Goal: Task Accomplishment & Management: Complete application form

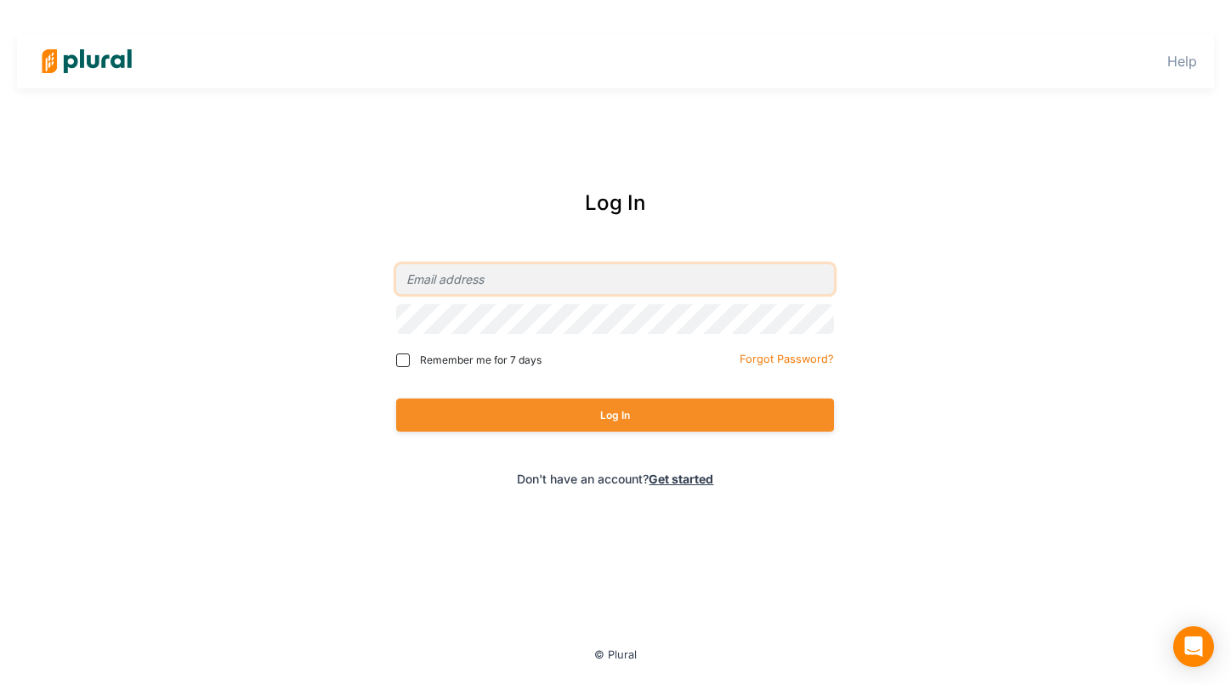
click at [466, 276] on input "email" at bounding box center [615, 279] width 438 height 30
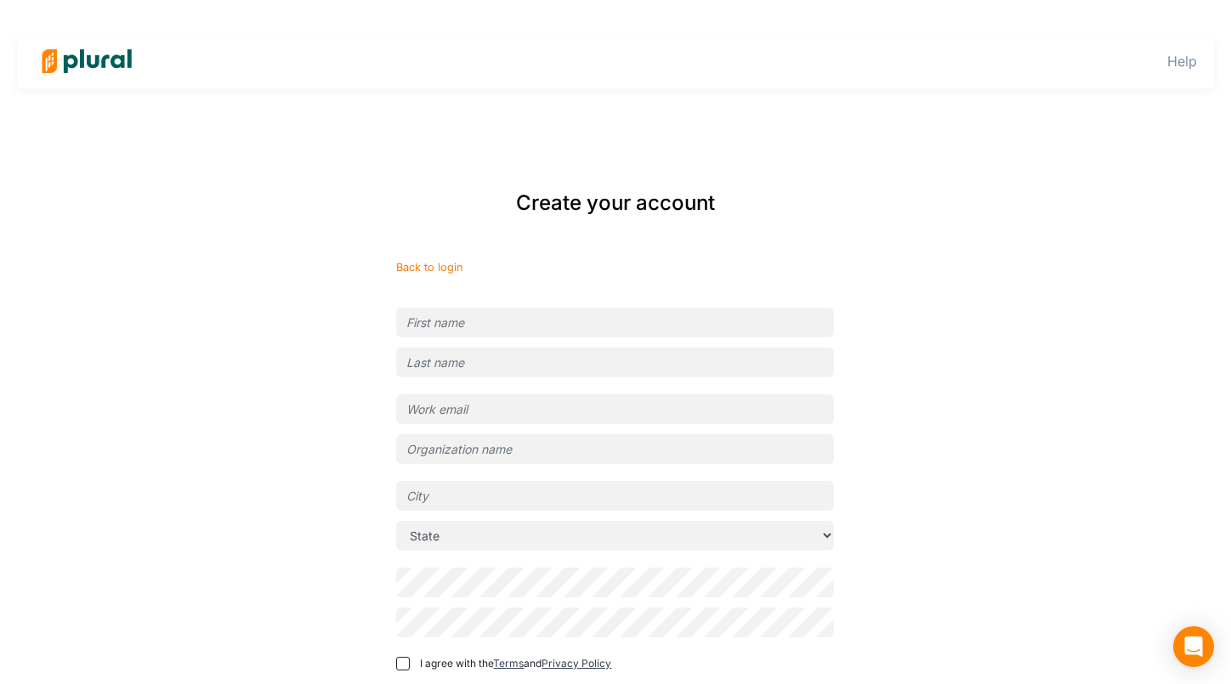
type input "chimzi+labs@pluralpolicy.com"
type input "Plural Labs (Dev)"
click at [567, 325] on input "text" at bounding box center [615, 323] width 438 height 30
type input "Chimzi"
click at [510, 354] on input "text" at bounding box center [615, 363] width 438 height 30
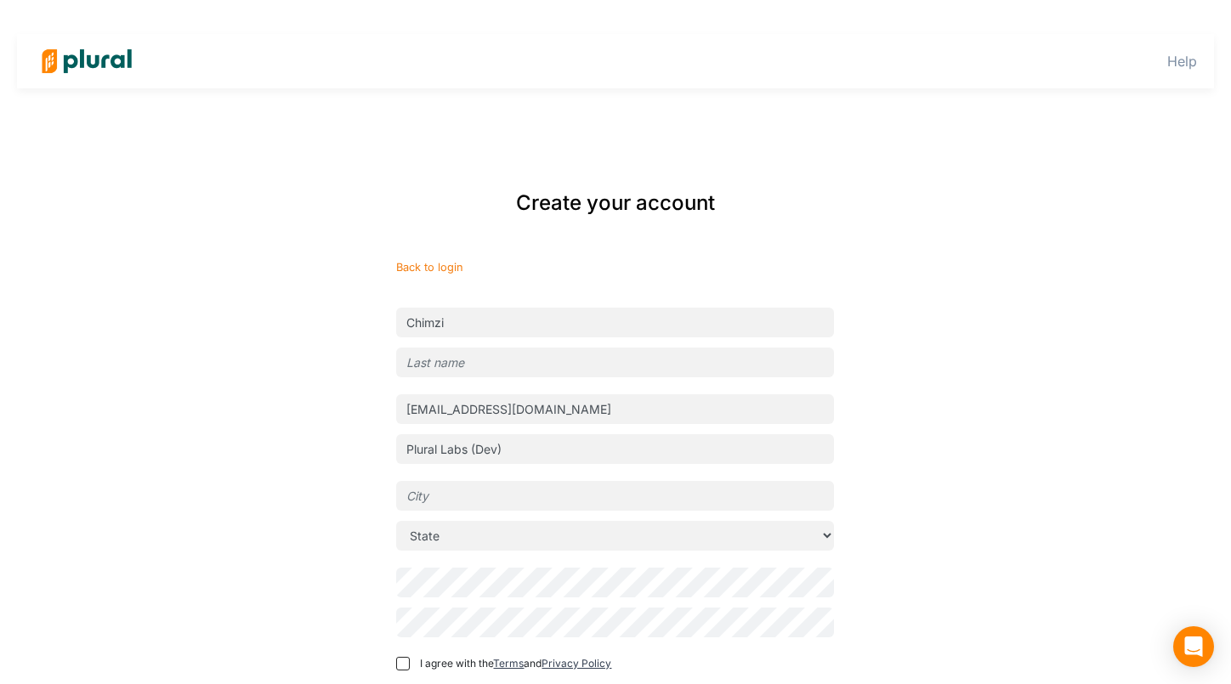
type input "Chiorlu"
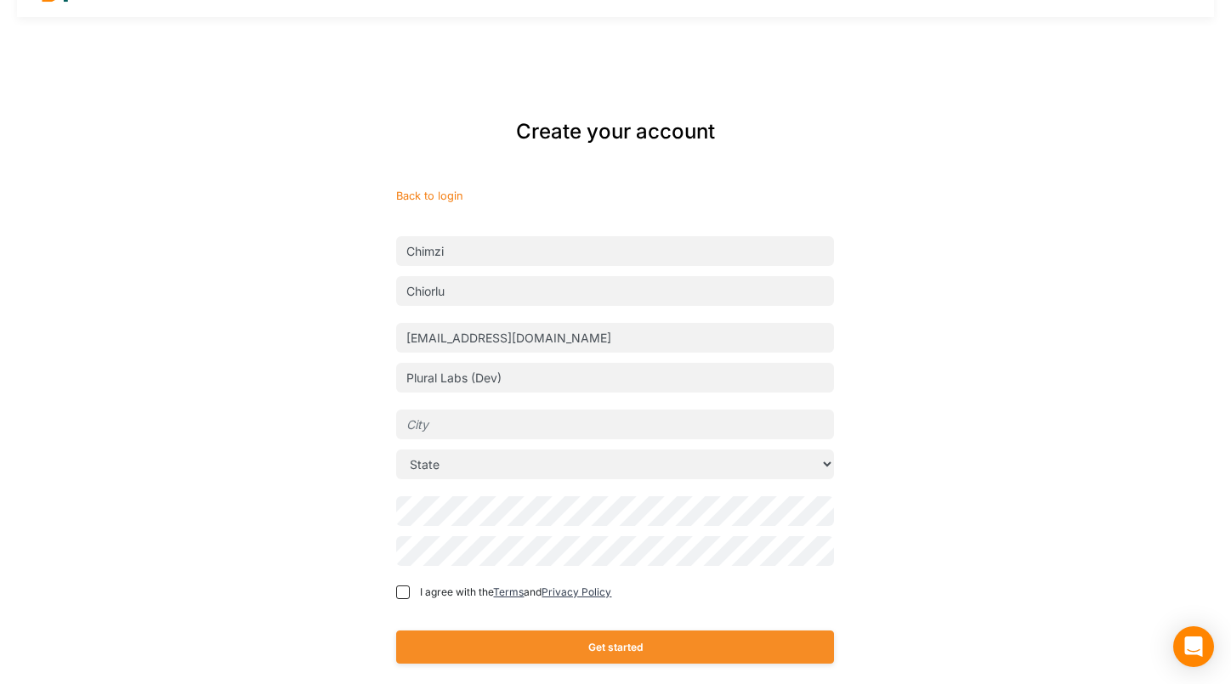
scroll to position [114, 0]
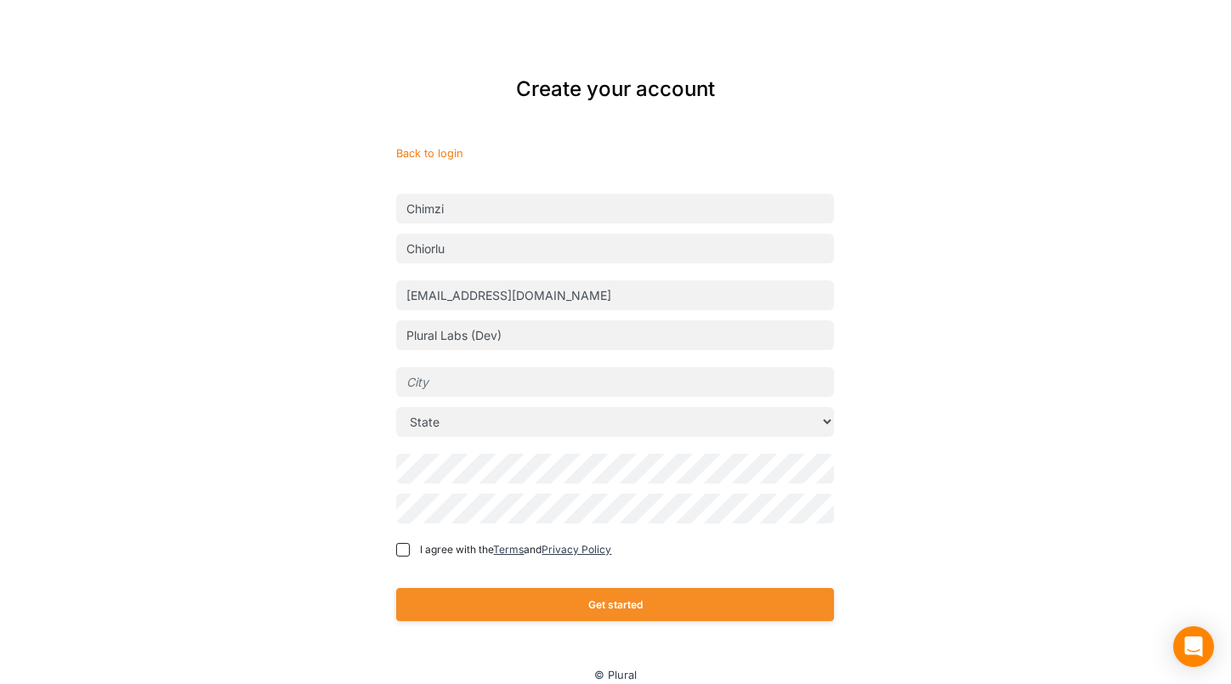
click at [489, 381] on input "text" at bounding box center [615, 382] width 438 height 30
click at [424, 553] on span "I agree with the Terms and Privacy Policy" at bounding box center [515, 549] width 191 height 15
click at [410, 553] on input "I agree with the Terms and Privacy Policy" at bounding box center [403, 550] width 14 height 14
checkbox input "true"
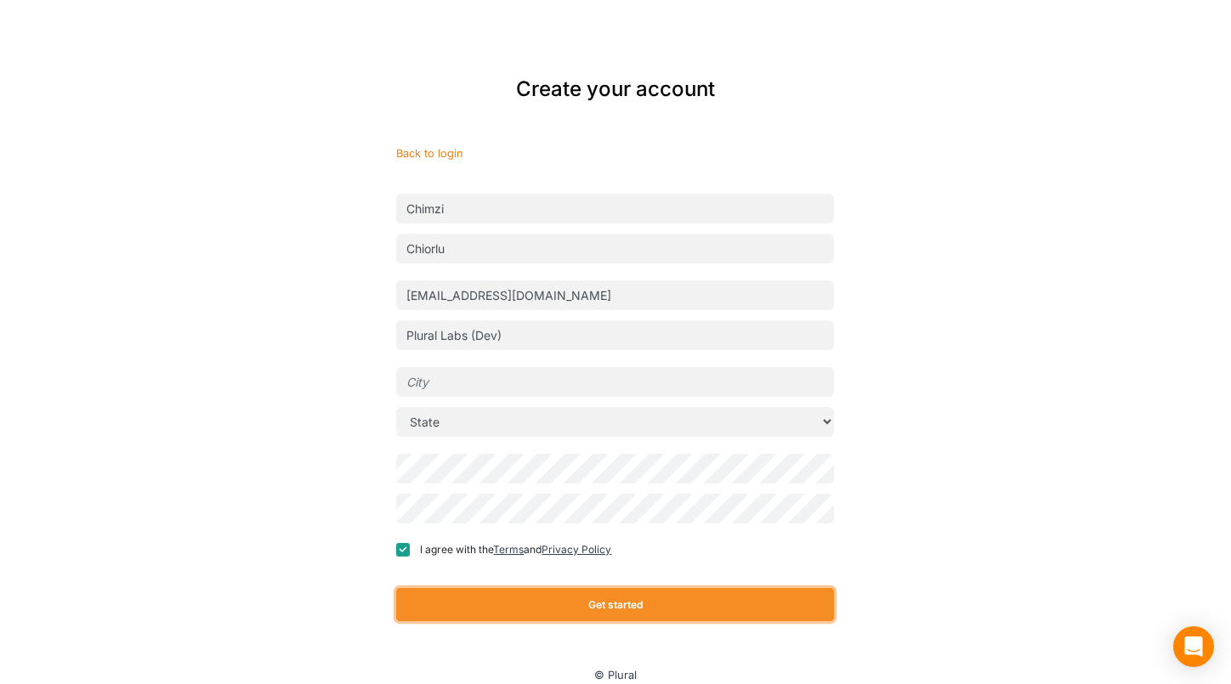
click at [507, 600] on button "Get started" at bounding box center [615, 604] width 438 height 33
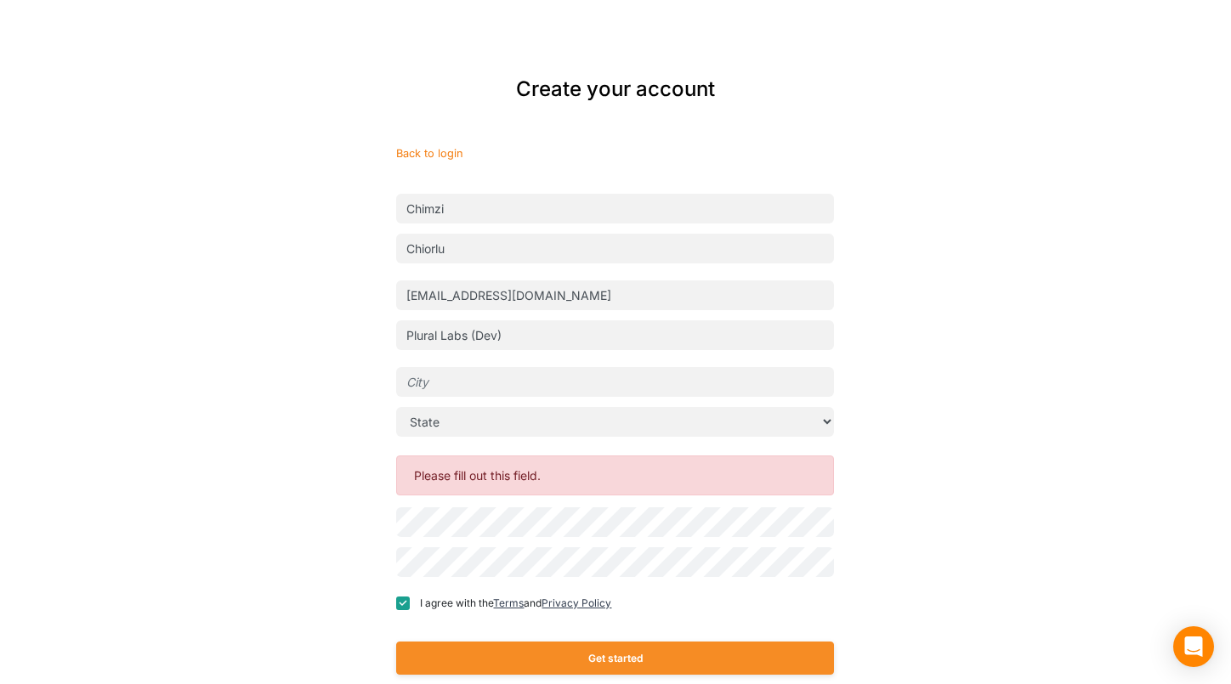
click at [456, 376] on input "text" at bounding box center [615, 382] width 438 height 30
click at [456, 427] on select "State Alabama Alaska American Samoa Arizona Arkansas California Colorado Connec…" at bounding box center [615, 422] width 438 height 30
select select "CA"
click at [396, 407] on select "State Alabama Alaska American Samoa Arizona Arkansas California Colorado Connec…" at bounding box center [615, 422] width 438 height 30
click at [467, 385] on input "text" at bounding box center [615, 382] width 438 height 30
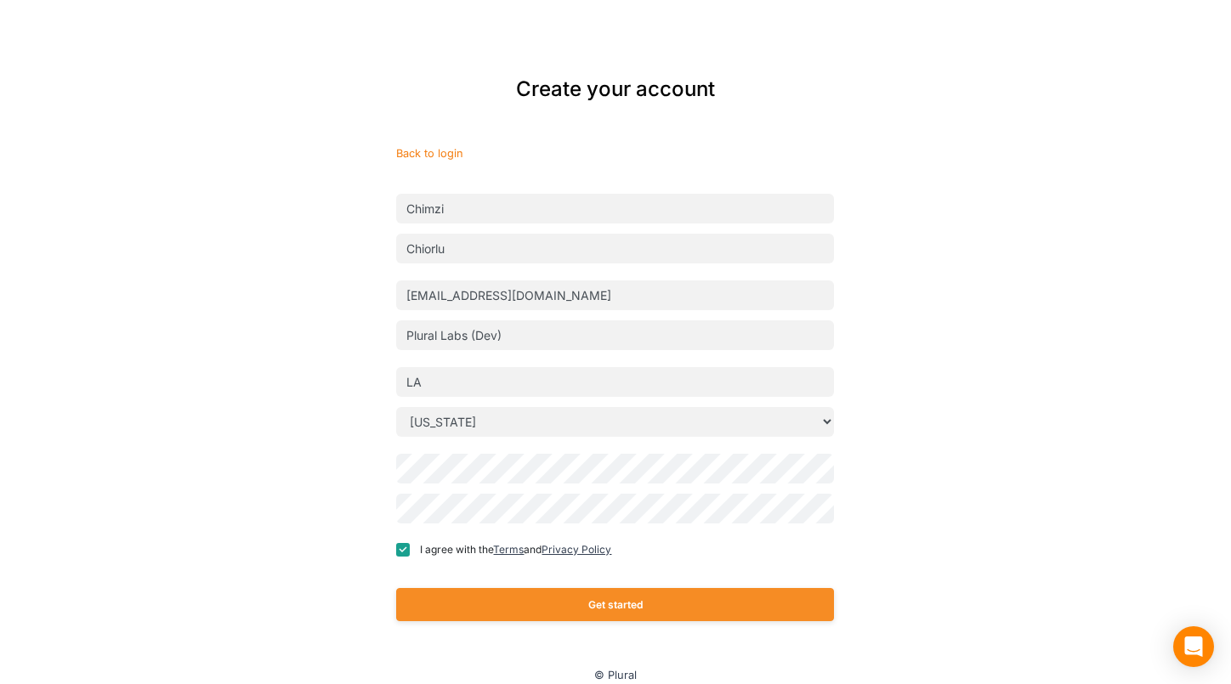
type input "LA"
click at [465, 584] on div "Get started" at bounding box center [615, 604] width 438 height 67
click at [466, 597] on button "Get started" at bounding box center [615, 604] width 438 height 33
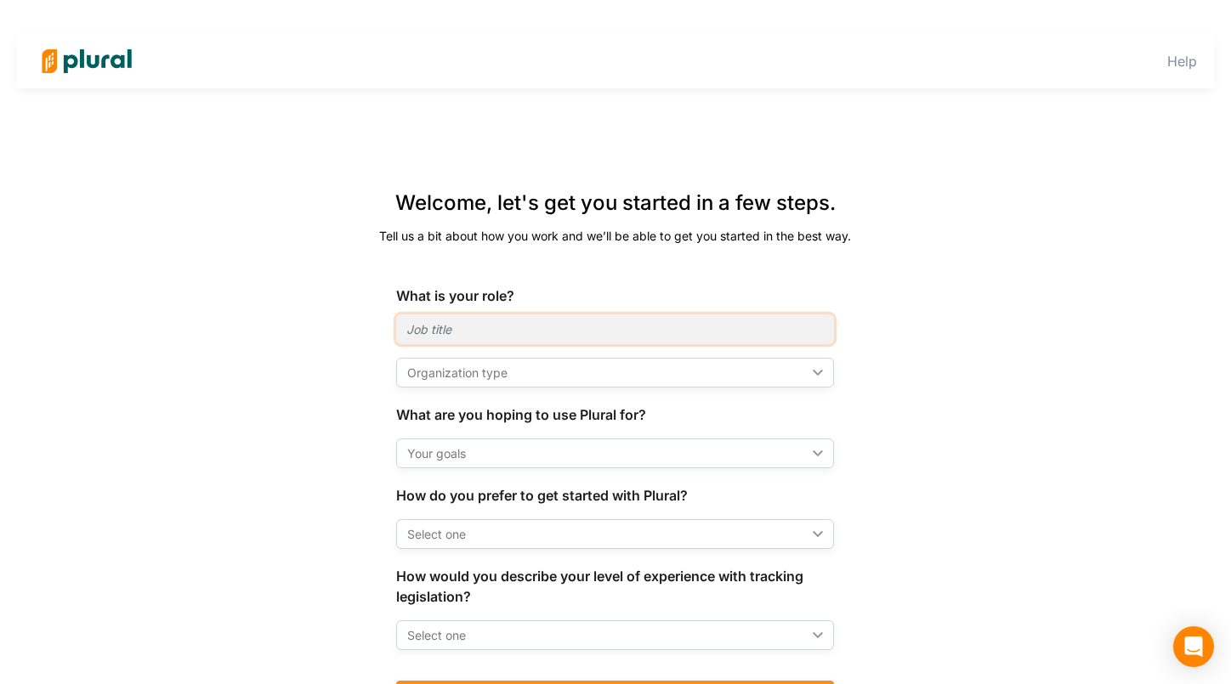
click at [430, 331] on input "text" at bounding box center [615, 329] width 438 height 30
type input "Software Engineer"
click at [486, 391] on form "What is your role? Software Engineer Organization type ic_keyboard_arrow_down O…" at bounding box center [615, 508] width 438 height 445
click at [484, 379] on div "Organization type" at bounding box center [606, 373] width 399 height 18
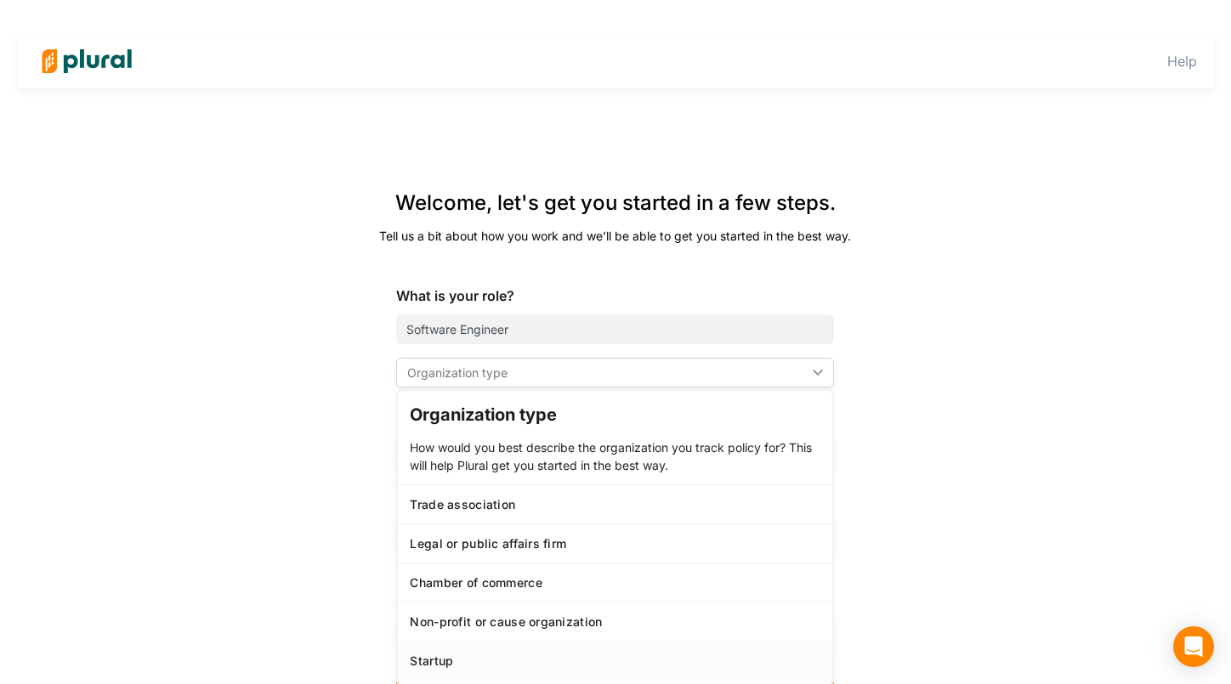
click at [476, 651] on link "Startup" at bounding box center [615, 660] width 434 height 39
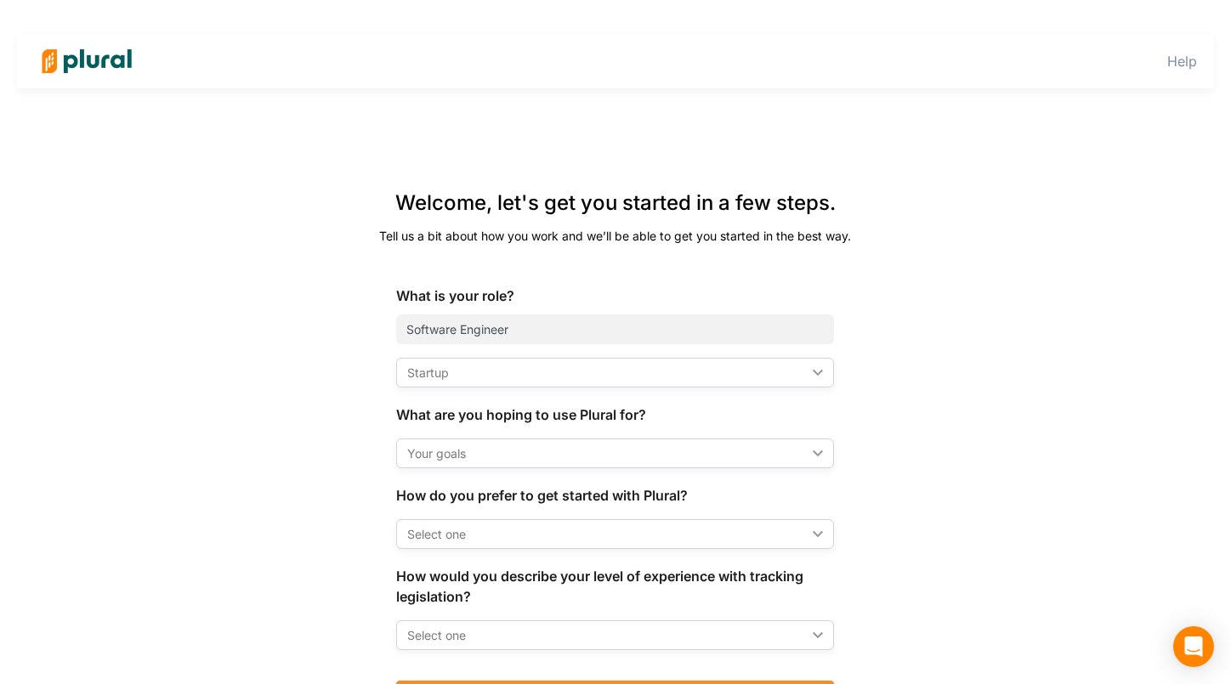
click at [477, 458] on div "Your goals" at bounding box center [606, 453] width 399 height 18
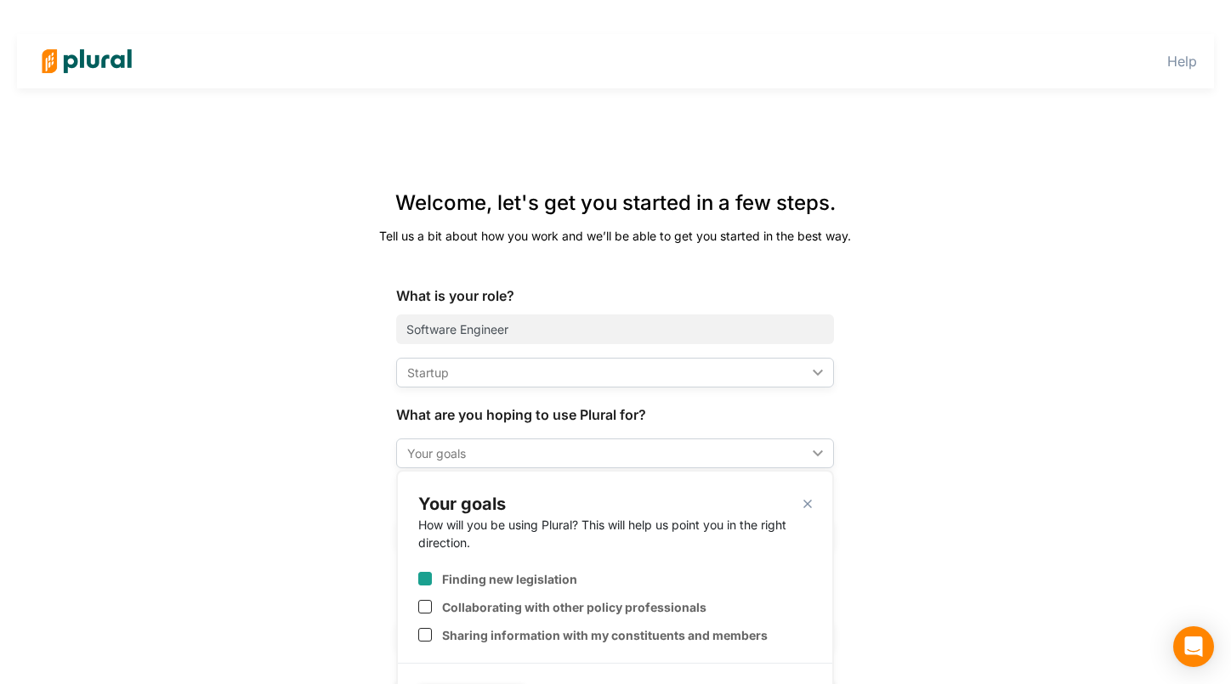
click at [473, 580] on label "Finding new legislation" at bounding box center [509, 579] width 135 height 14
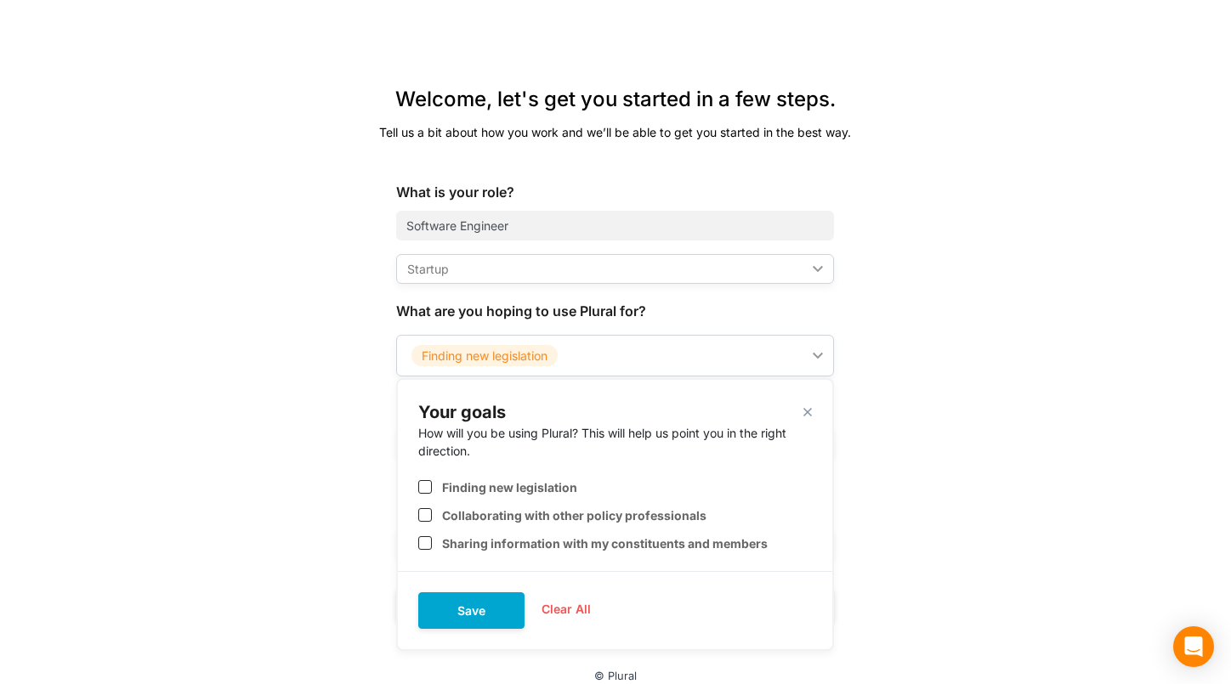
scroll to position [92, 0]
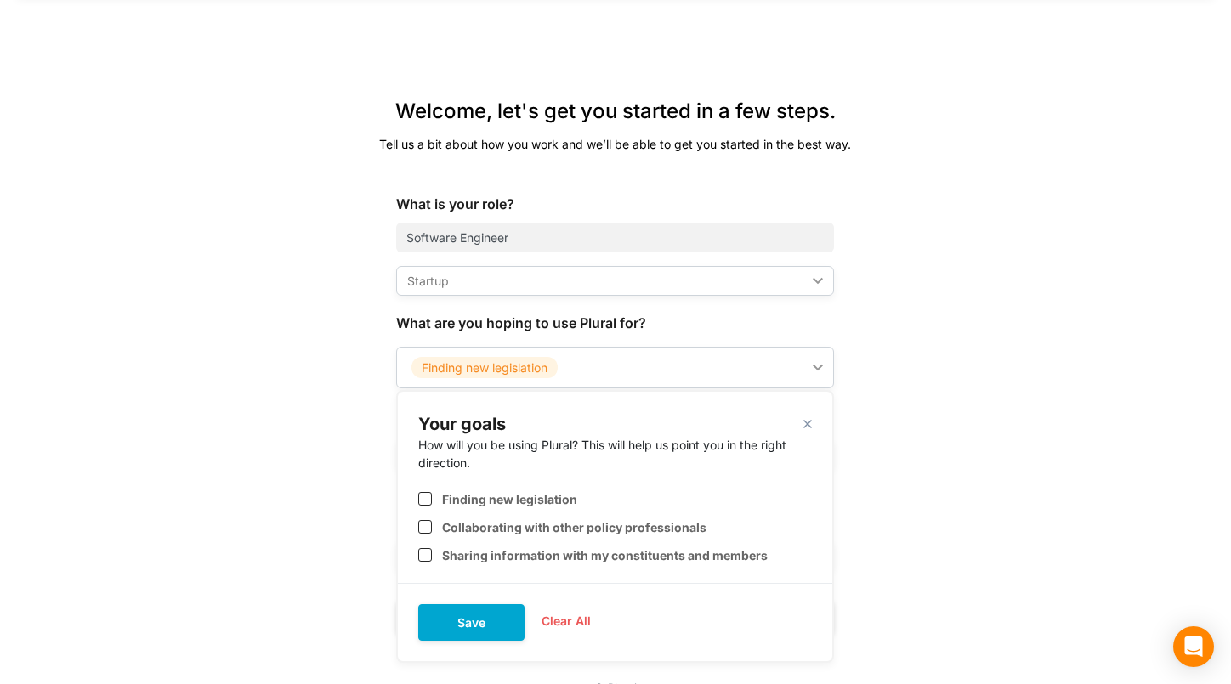
click at [939, 509] on div "Welcome, let's get you started in a few steps. Tell us a bit about how you work…" at bounding box center [616, 377] width 686 height 597
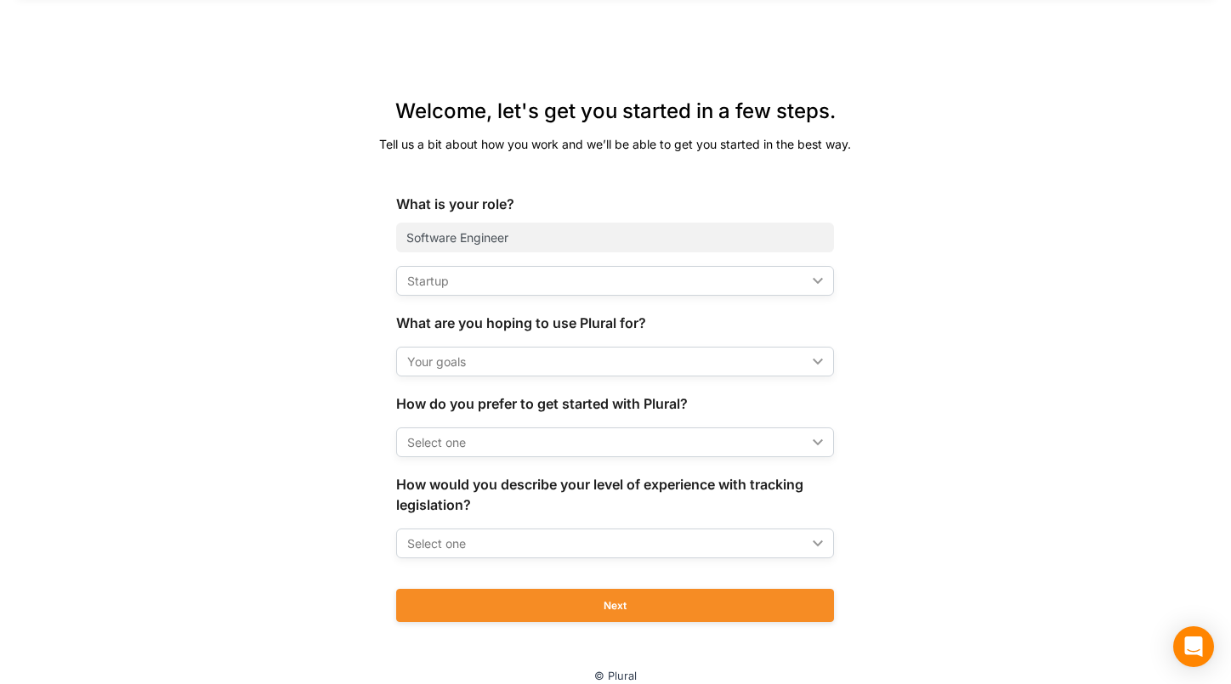
click at [490, 369] on div "Your goals" at bounding box center [606, 362] width 399 height 18
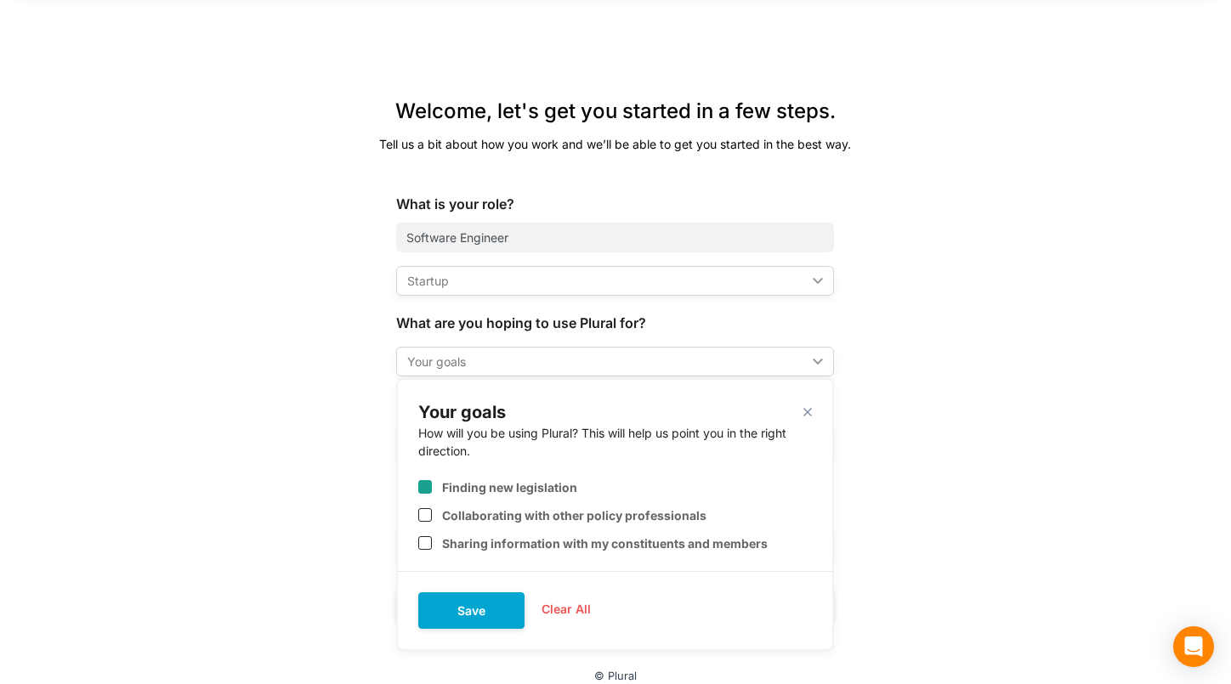
click at [444, 493] on label "Finding new legislation" at bounding box center [509, 487] width 135 height 14
checkbox input "true"
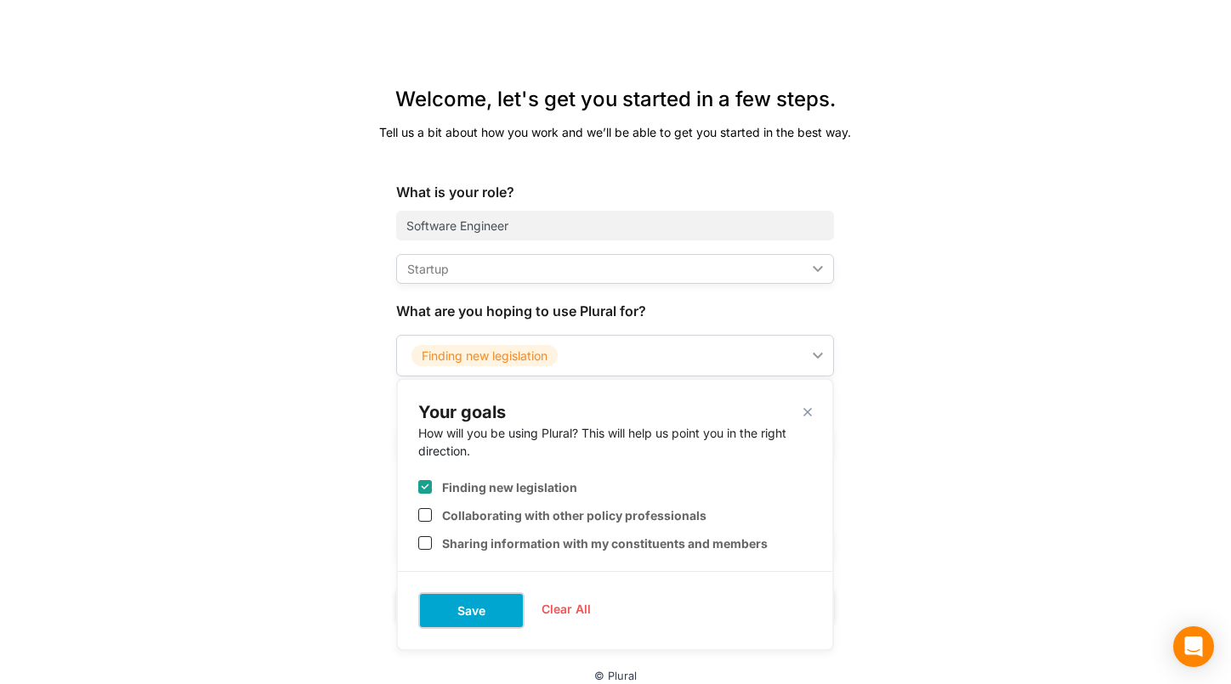
click at [458, 624] on button "Save" at bounding box center [471, 610] width 106 height 37
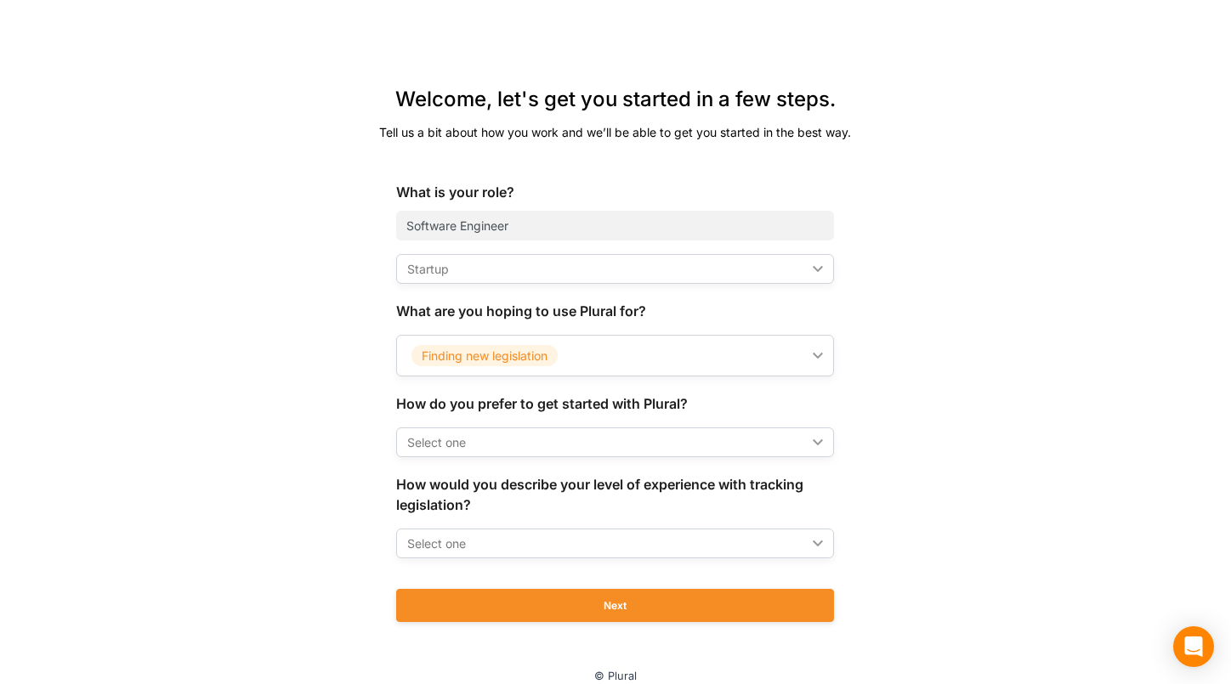
click at [429, 455] on div "Select one ic_keyboard_arrow_down" at bounding box center [615, 442] width 438 height 30
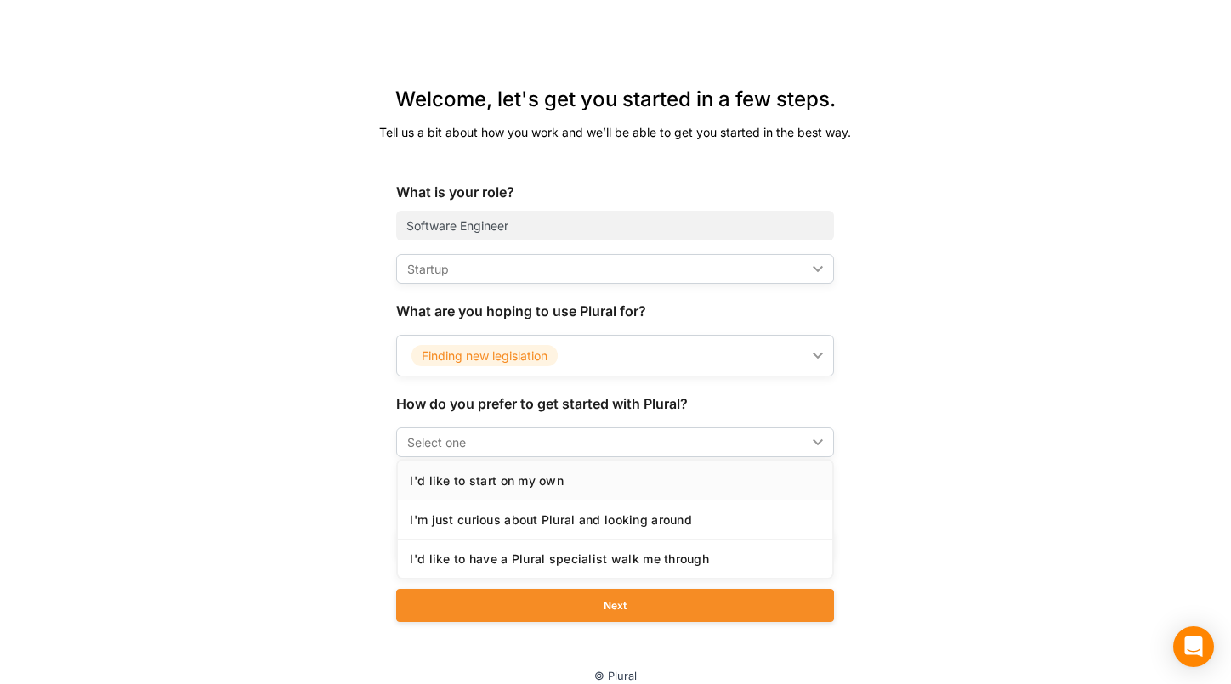
click at [436, 481] on div "I'd like to start on my own" at bounding box center [615, 480] width 410 height 14
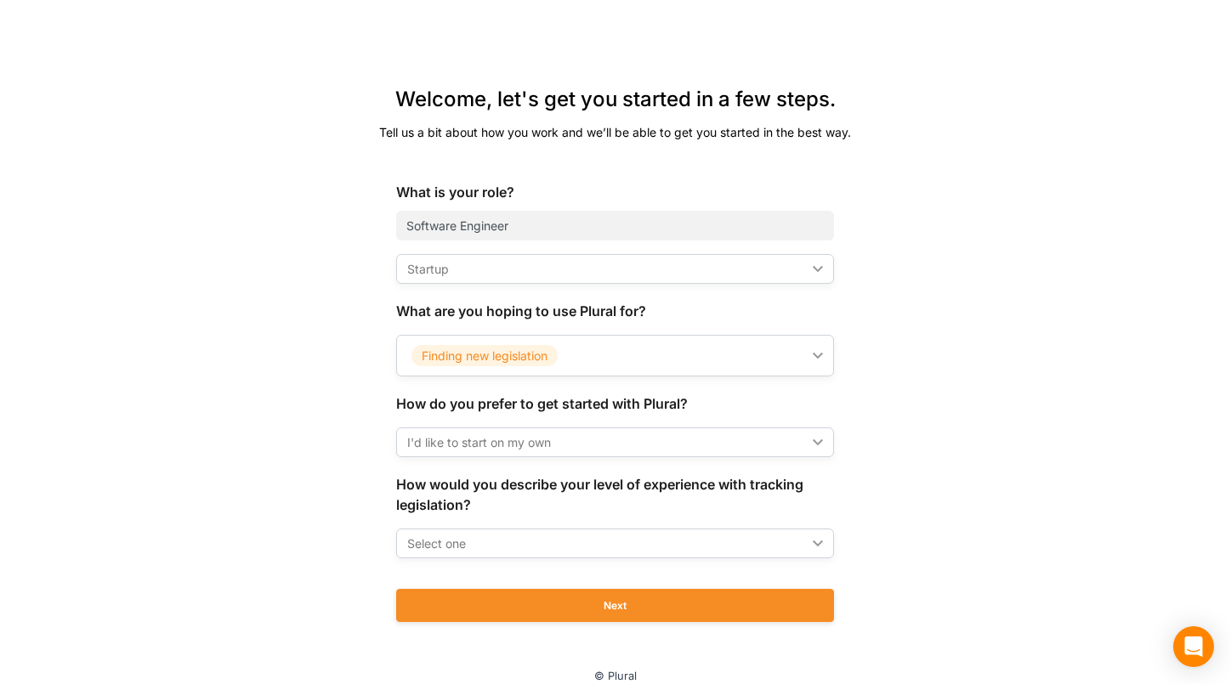
click at [454, 529] on div "Select one ic_keyboard_arrow_down" at bounding box center [615, 544] width 438 height 30
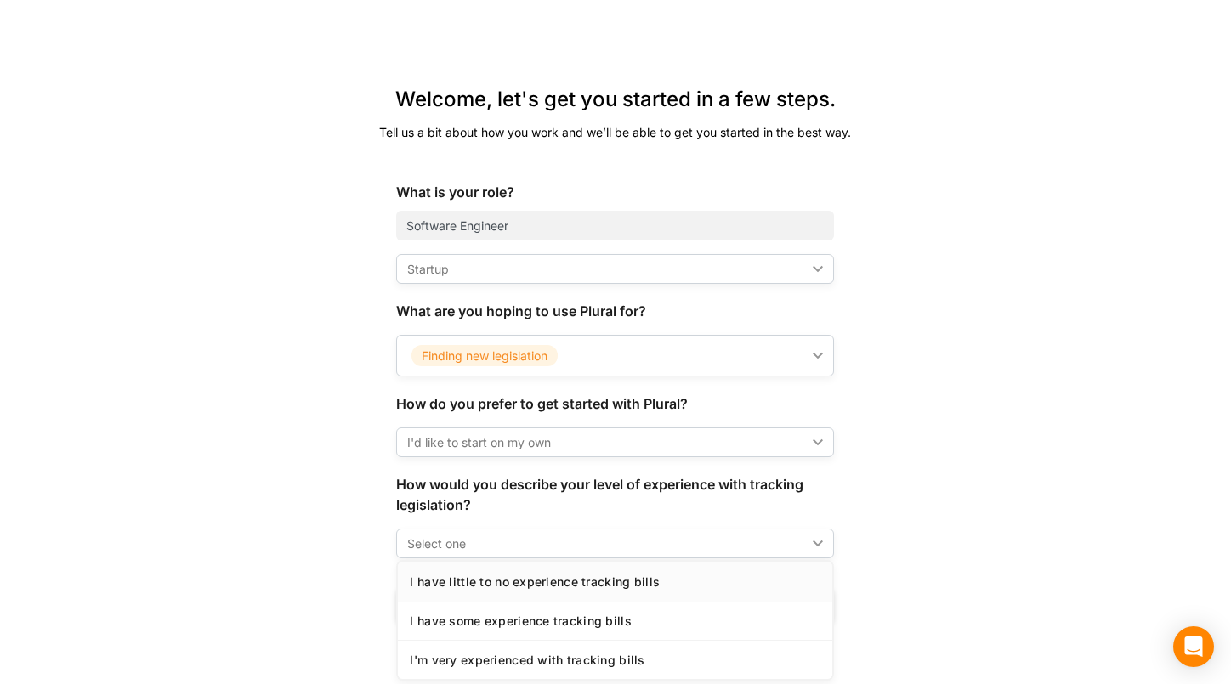
click at [465, 575] on div "I have little to no experience tracking bills" at bounding box center [615, 582] width 410 height 14
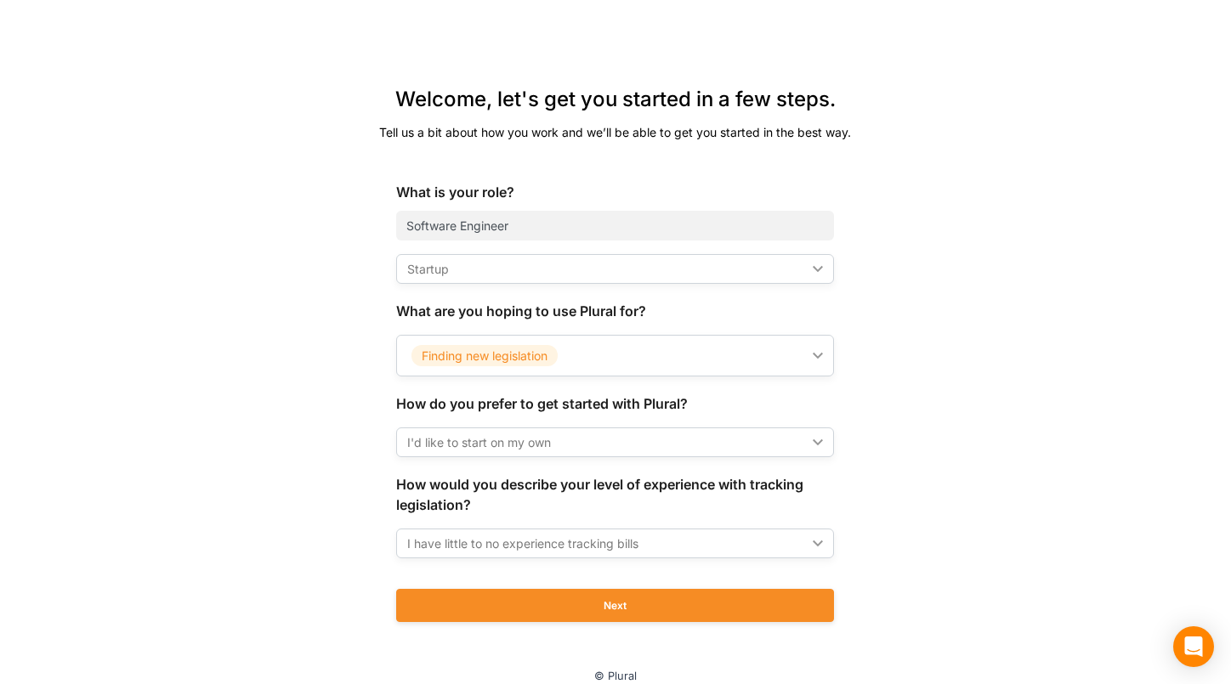
click at [485, 540] on div "I have little to no experience tracking bills" at bounding box center [606, 544] width 399 height 18
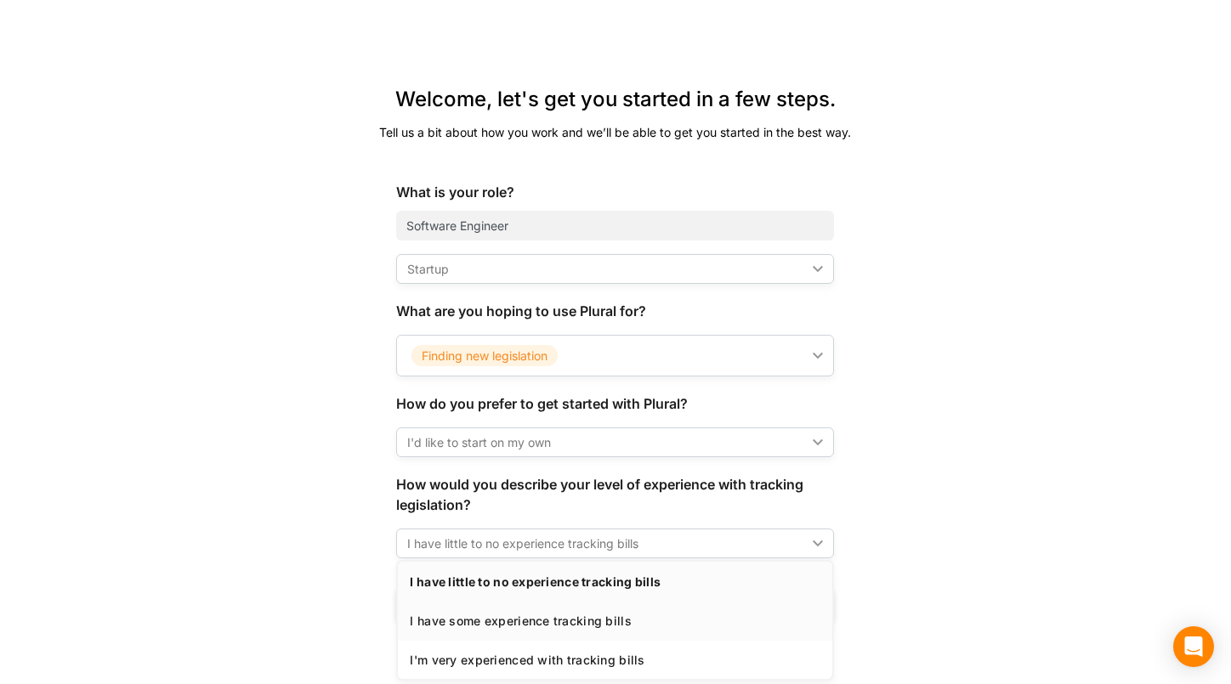
click at [483, 633] on link "I have some experience tracking bills" at bounding box center [615, 620] width 434 height 39
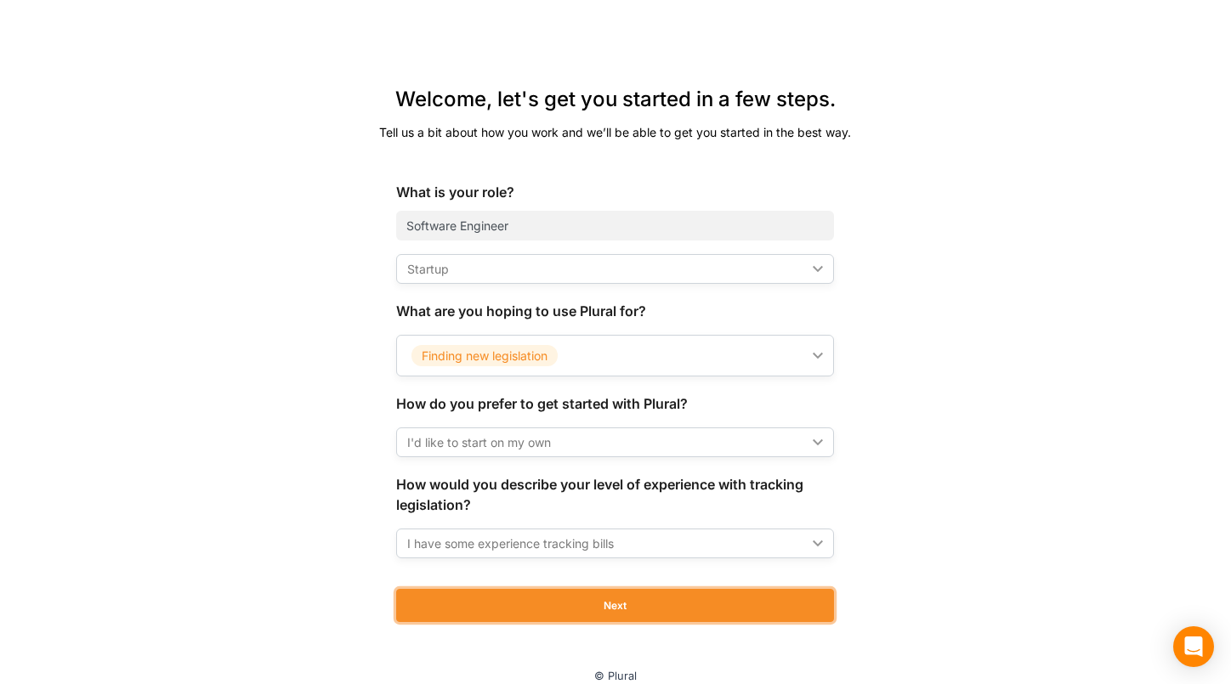
click at [507, 614] on button "Next" at bounding box center [615, 605] width 438 height 33
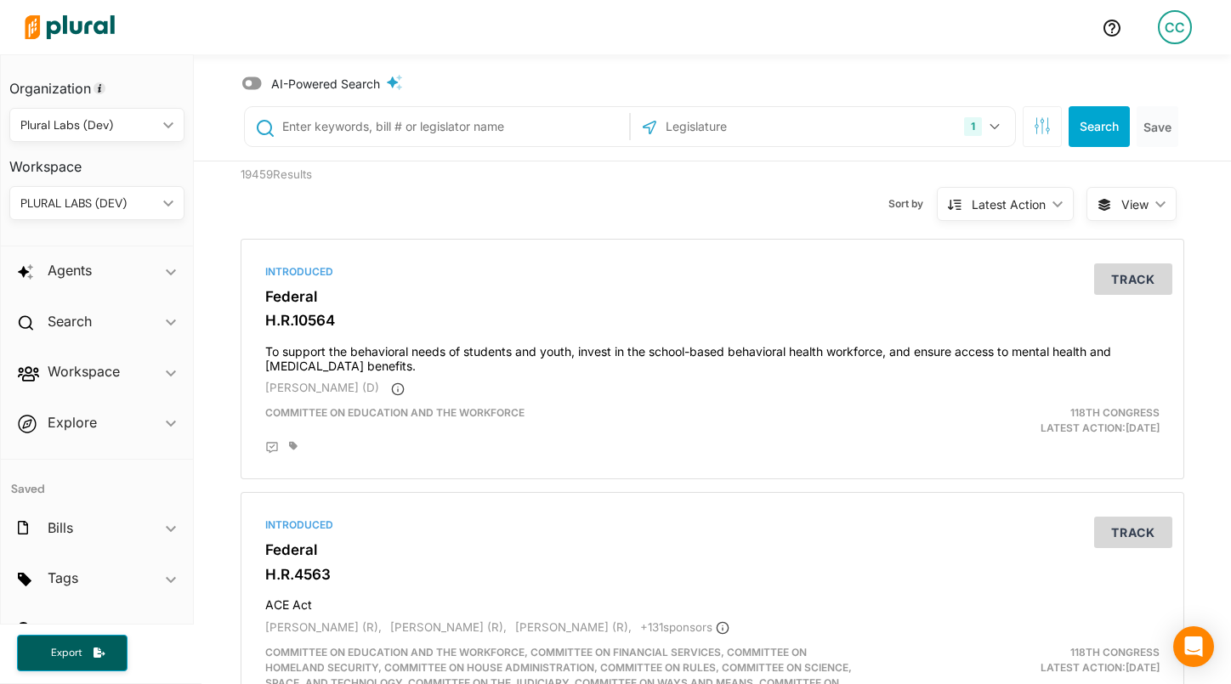
click at [1118, 198] on span "View ic_keyboard_arrow_down" at bounding box center [1131, 204] width 90 height 34
click at [1084, 245] on span "Table" at bounding box center [1111, 244] width 101 height 14
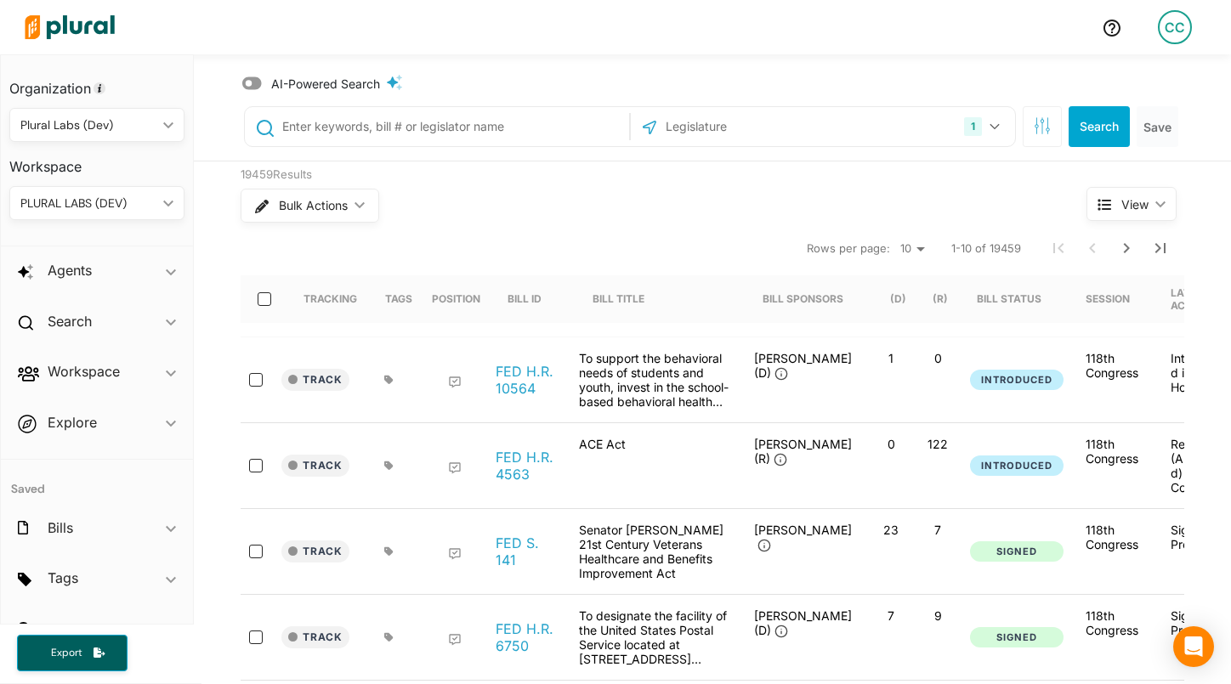
click at [310, 88] on span "AI-Powered Search" at bounding box center [325, 84] width 109 height 18
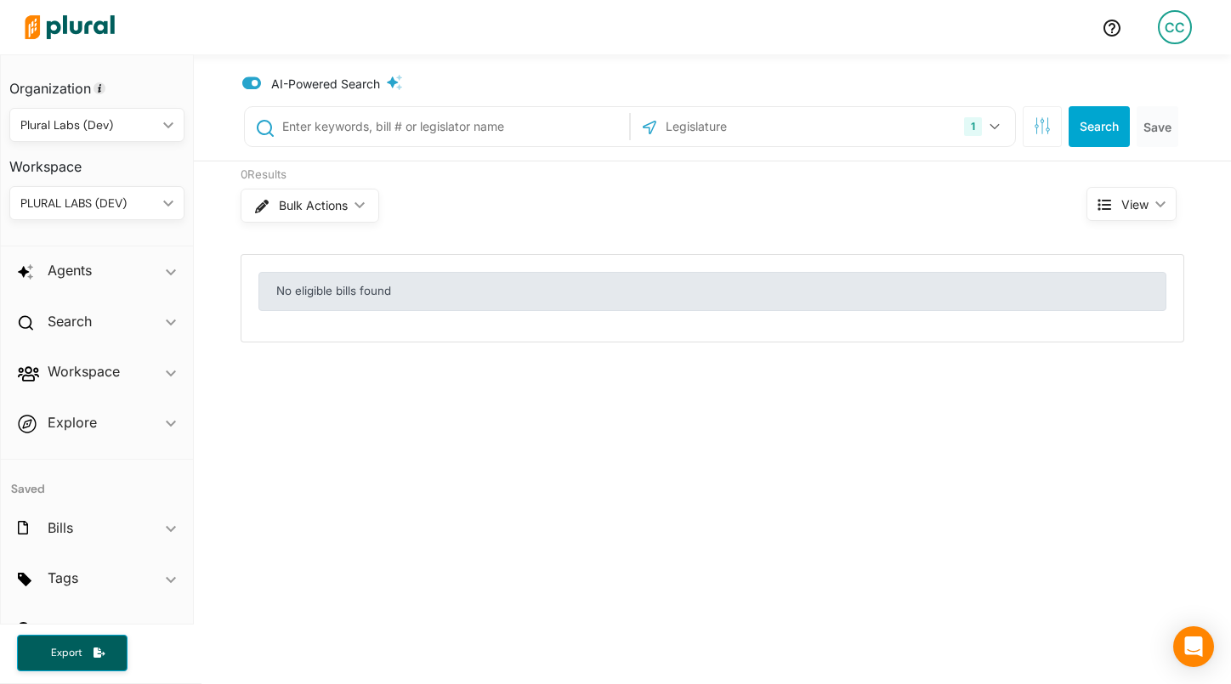
click at [321, 83] on span "AI-Powered Search" at bounding box center [325, 84] width 109 height 18
